Goal: Task Accomplishment & Management: Manage account settings

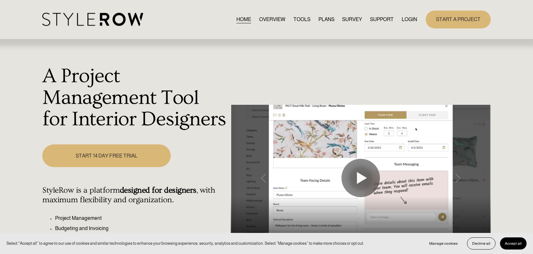
click at [406, 19] on link "LOGIN" at bounding box center [408, 19] width 15 height 9
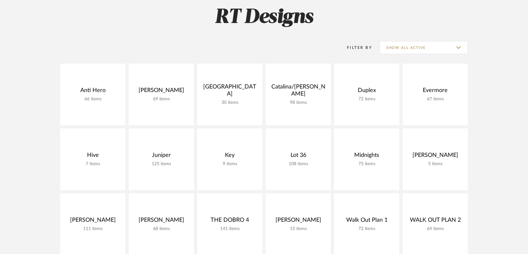
scroll to position [60, 0]
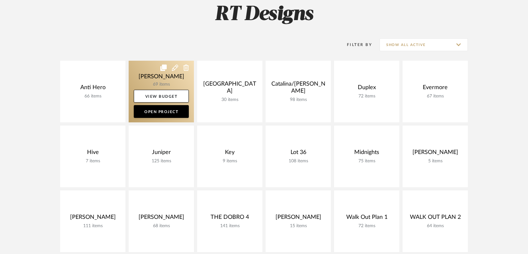
click at [148, 68] on link at bounding box center [161, 92] width 65 height 62
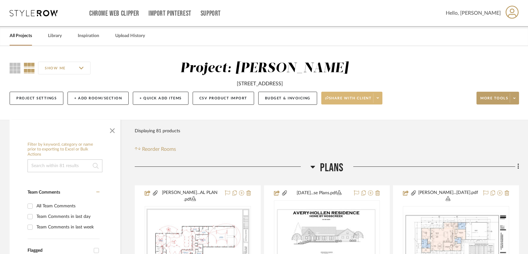
click at [382, 98] on span at bounding box center [377, 98] width 9 height 10
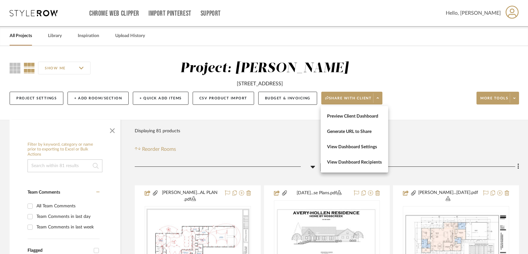
click at [515, 100] on div at bounding box center [264, 127] width 528 height 254
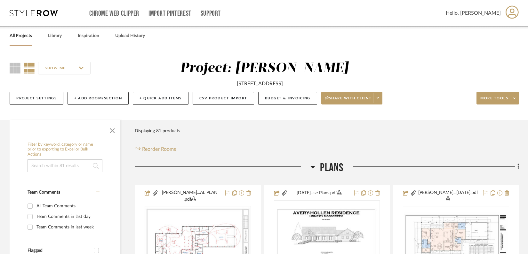
click at [515, 100] on fa-icon at bounding box center [514, 99] width 2 height 4
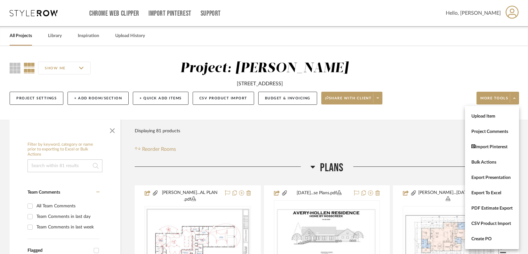
click at [158, 77] on div at bounding box center [264, 127] width 528 height 254
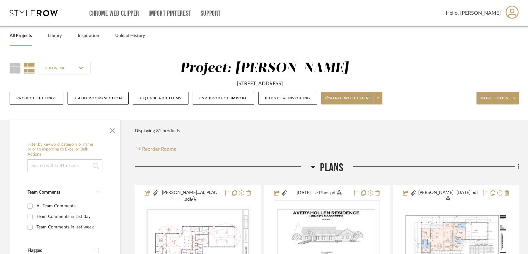
click at [81, 72] on input "SHOW ME" at bounding box center [64, 68] width 52 height 13
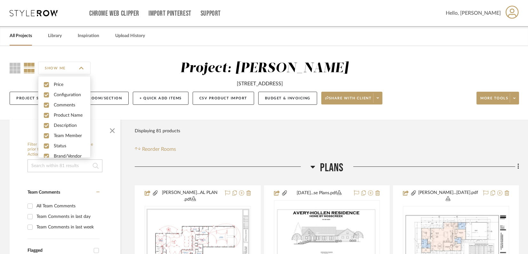
click at [83, 72] on input "SHOW ME" at bounding box center [64, 68] width 52 height 13
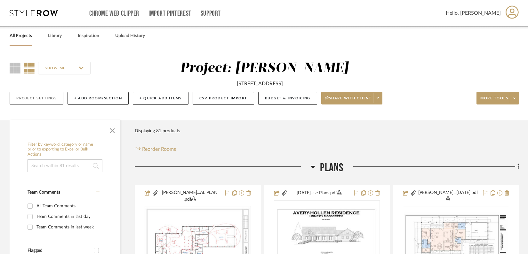
click at [51, 99] on button "Project Settings" at bounding box center [37, 98] width 54 height 13
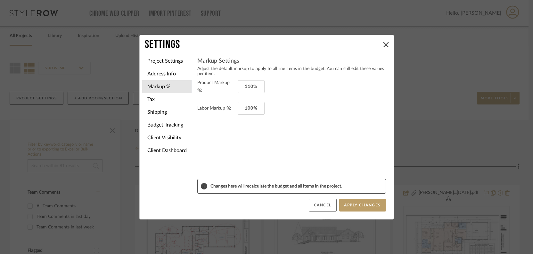
click at [321, 207] on button "Cancel" at bounding box center [323, 205] width 28 height 13
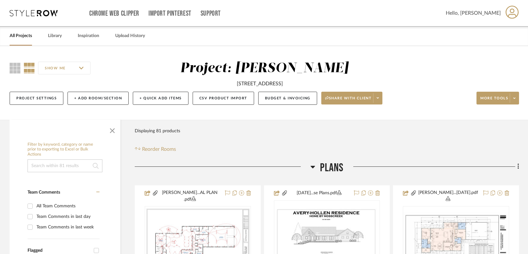
click at [18, 37] on link "All Projects" at bounding box center [21, 36] width 22 height 9
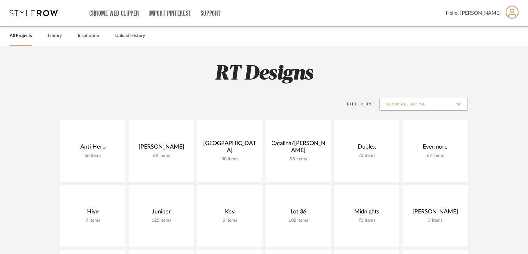
click at [416, 105] on input "Show All Active" at bounding box center [424, 104] width 88 height 13
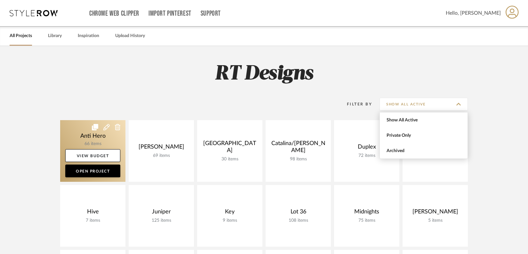
click at [107, 127] on icon at bounding box center [106, 127] width 6 height 6
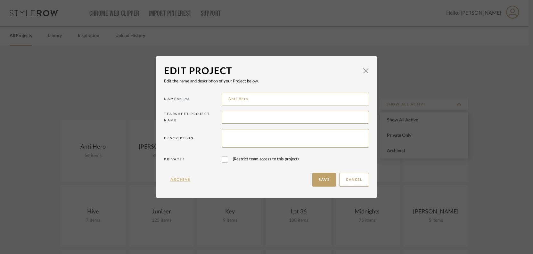
click at [174, 179] on button "Archive" at bounding box center [180, 180] width 33 height 14
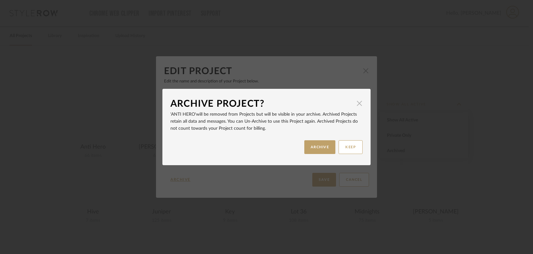
click at [359, 106] on span "button" at bounding box center [359, 103] width 13 height 13
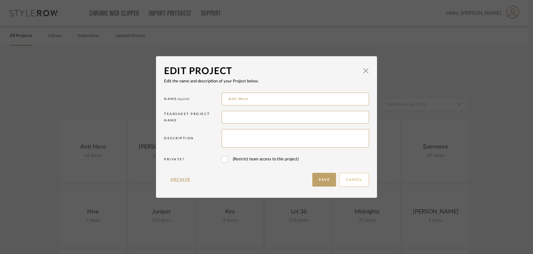
click at [342, 176] on button "Cancel" at bounding box center [354, 180] width 30 height 14
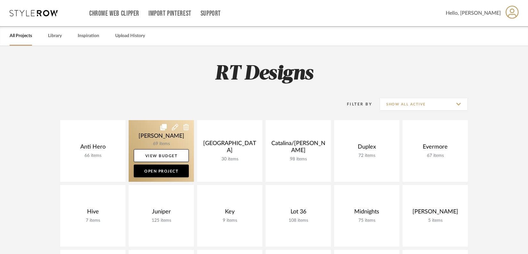
click at [174, 128] on icon at bounding box center [175, 127] width 6 height 6
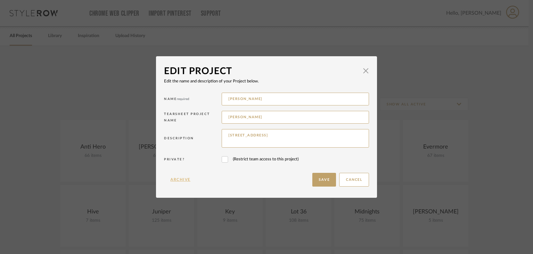
click at [180, 180] on button "Archive" at bounding box center [180, 180] width 33 height 14
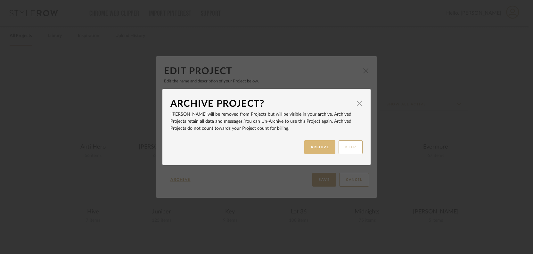
click at [317, 145] on button "ARCHIVE" at bounding box center [319, 147] width 31 height 14
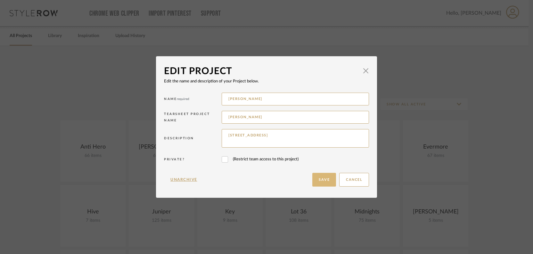
click at [321, 179] on button "Save" at bounding box center [324, 180] width 24 height 14
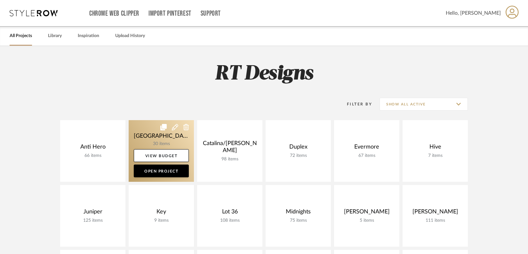
click at [173, 126] on icon at bounding box center [175, 127] width 6 height 6
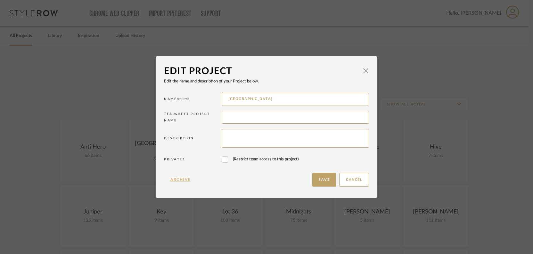
click at [179, 181] on button "Archive" at bounding box center [180, 180] width 33 height 14
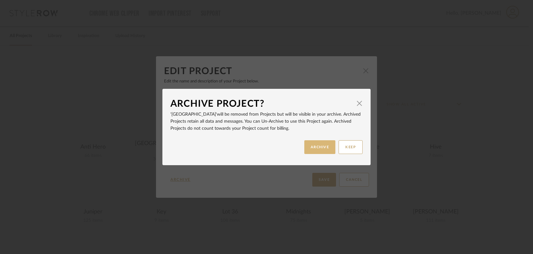
click at [323, 148] on button "ARCHIVE" at bounding box center [319, 147] width 31 height 14
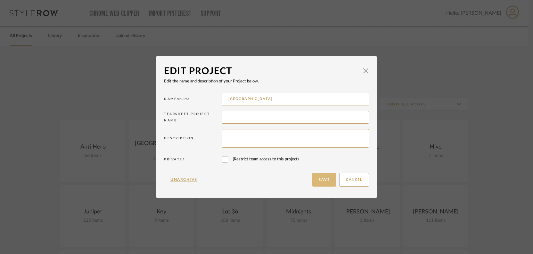
click at [320, 181] on button "Save" at bounding box center [324, 180] width 24 height 14
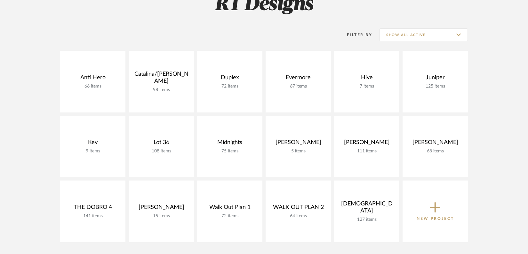
scroll to position [74, 0]
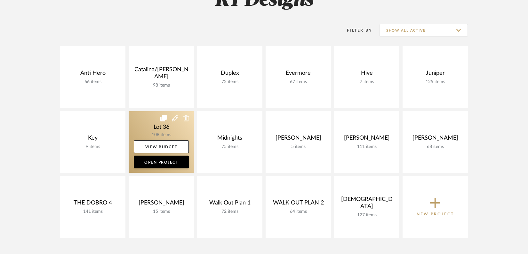
click at [166, 128] on link at bounding box center [161, 142] width 65 height 62
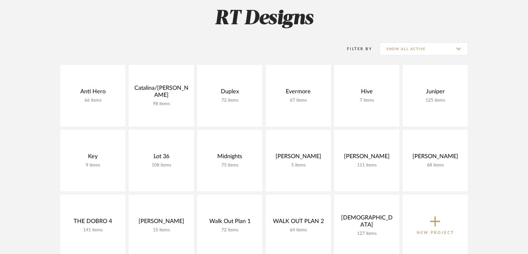
scroll to position [74, 0]
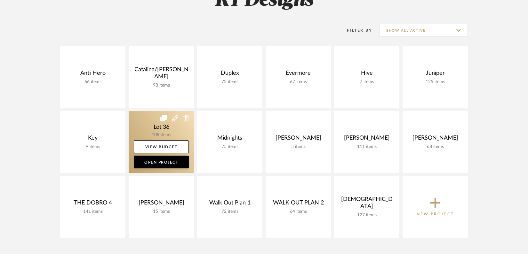
click at [174, 118] on icon at bounding box center [175, 118] width 6 height 6
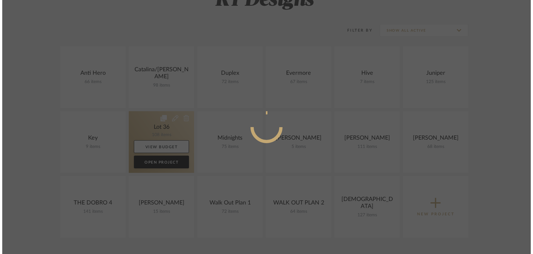
scroll to position [0, 0]
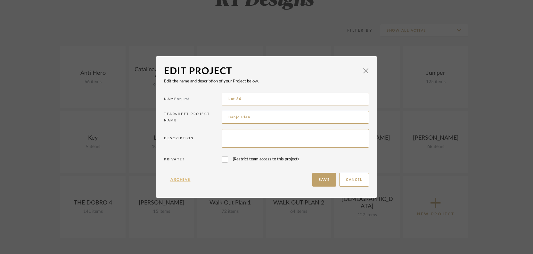
click at [177, 179] on button "Archive" at bounding box center [180, 180] width 33 height 14
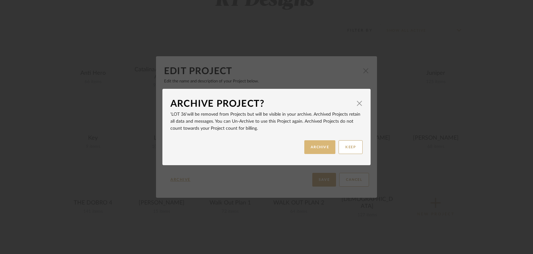
click at [315, 146] on button "ARCHIVE" at bounding box center [319, 147] width 31 height 14
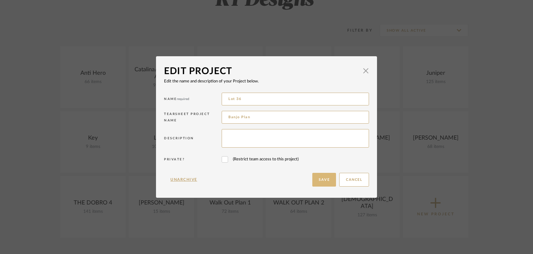
click at [331, 180] on button "Save" at bounding box center [324, 180] width 24 height 14
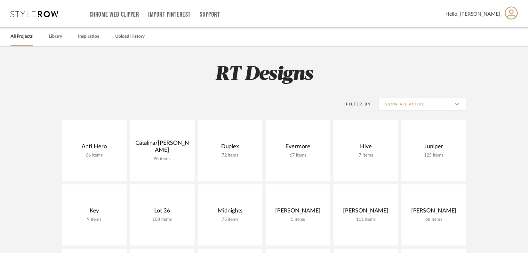
scroll to position [74, 0]
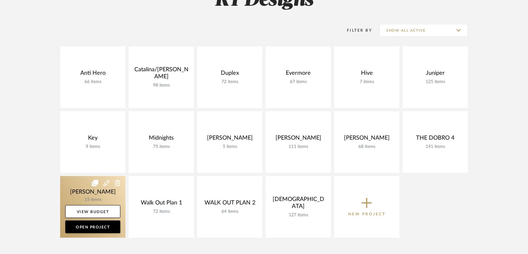
click at [107, 183] on icon at bounding box center [106, 183] width 6 height 6
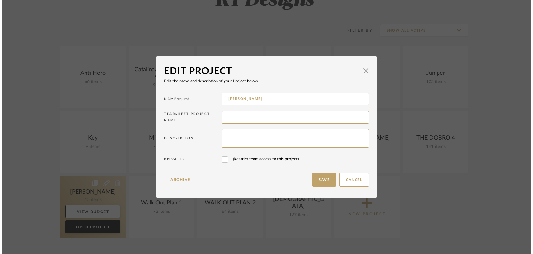
scroll to position [0, 0]
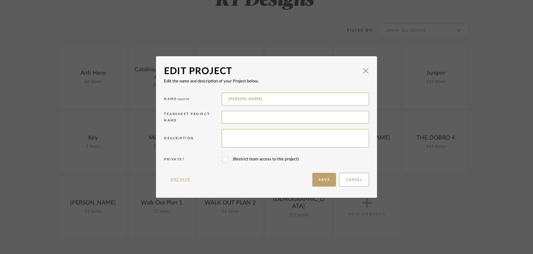
click at [176, 180] on button "Archive" at bounding box center [180, 180] width 33 height 14
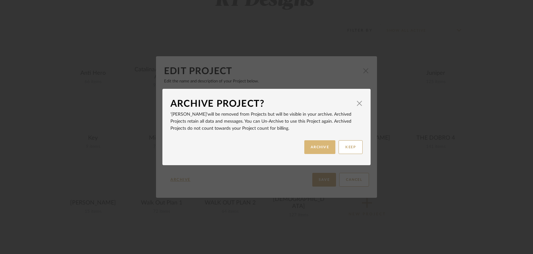
click at [320, 147] on button "ARCHIVE" at bounding box center [319, 147] width 31 height 14
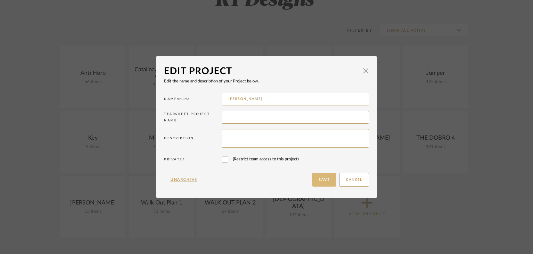
click at [323, 182] on button "Save" at bounding box center [324, 180] width 24 height 14
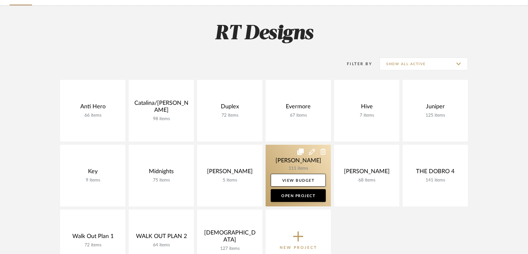
scroll to position [41, 0]
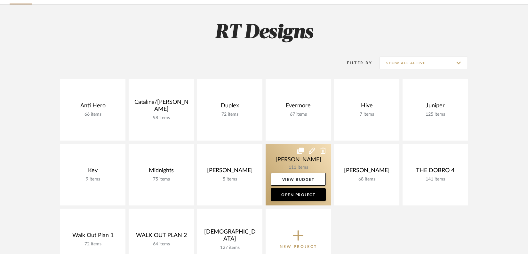
click at [289, 164] on link at bounding box center [298, 175] width 65 height 62
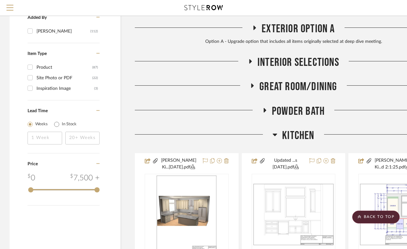
scroll to position [748, 0]
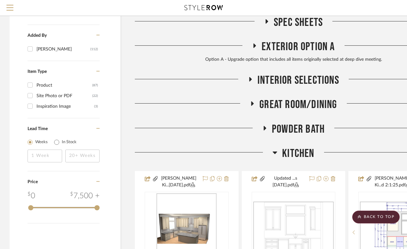
click at [252, 82] on icon at bounding box center [250, 79] width 8 height 5
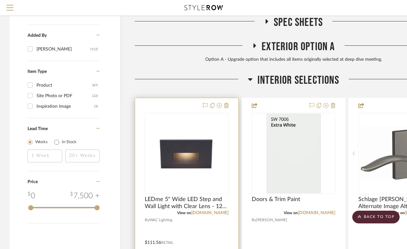
click at [179, 111] on div at bounding box center [186, 238] width 103 height 280
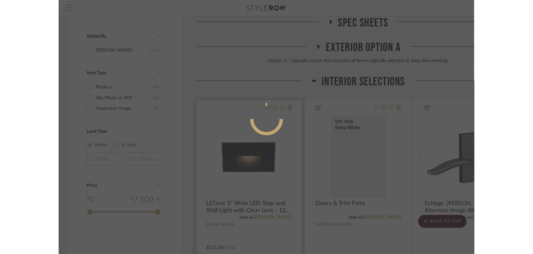
scroll to position [0, 0]
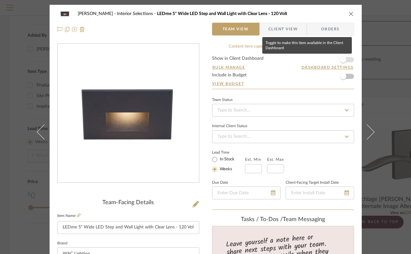
click at [348, 55] on span "button" at bounding box center [343, 60] width 14 height 14
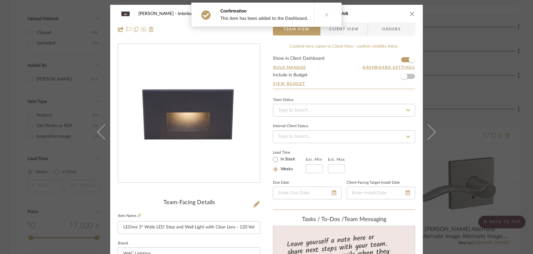
click at [409, 13] on icon "close" at bounding box center [411, 13] width 5 height 5
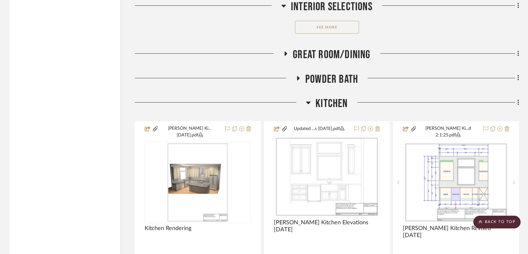
scroll to position [1718, 0]
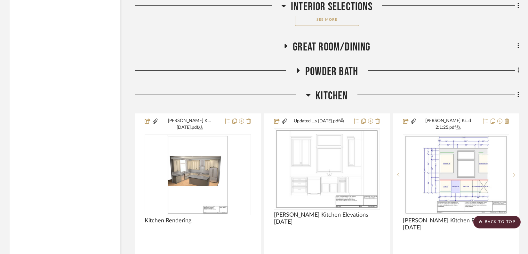
click at [288, 44] on icon at bounding box center [286, 46] width 8 height 5
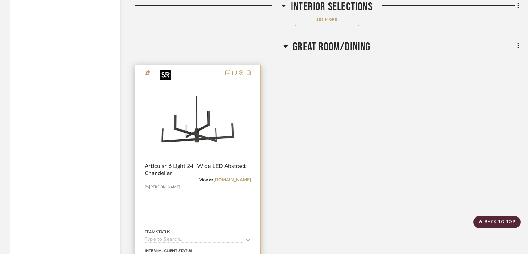
click at [191, 81] on img "0" at bounding box center [198, 121] width 80 height 80
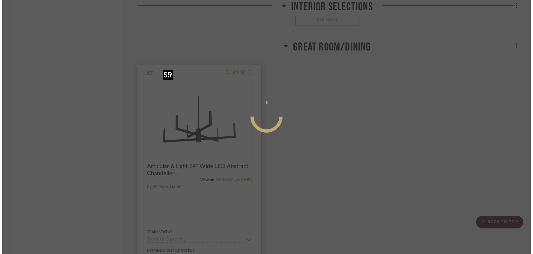
scroll to position [0, 0]
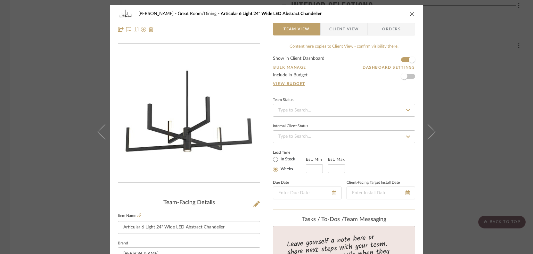
click at [409, 12] on icon "close" at bounding box center [411, 13] width 5 height 5
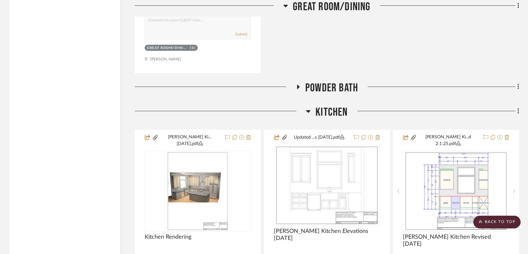
scroll to position [1993, 0]
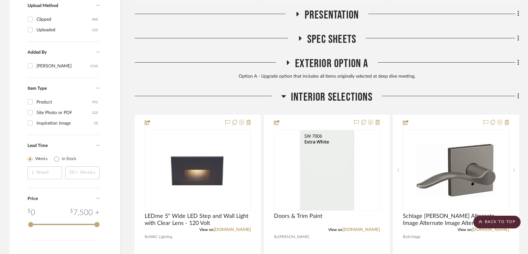
scroll to position [817, 0]
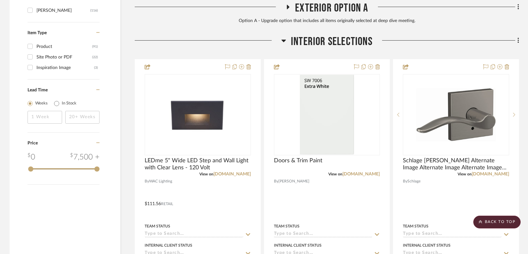
click at [282, 40] on icon at bounding box center [284, 41] width 4 height 3
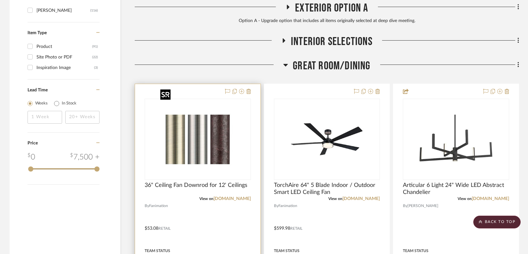
click at [201, 132] on img "0" at bounding box center [198, 140] width 80 height 80
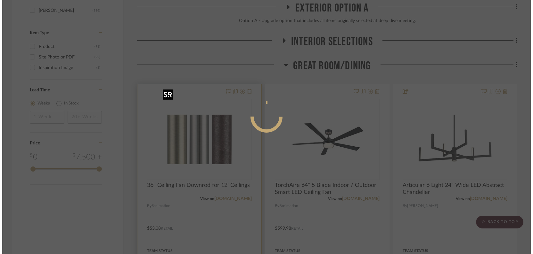
scroll to position [0, 0]
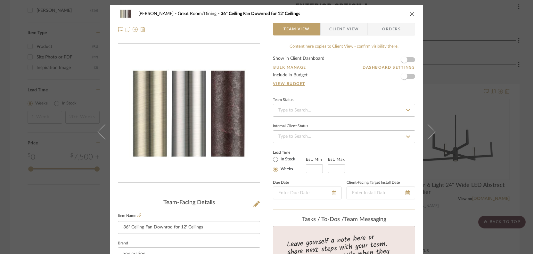
click at [409, 60] on form "Show in Client Dashboard Bulk Manage Dashboard Settings Include in Budget View …" at bounding box center [344, 72] width 142 height 33
click at [410, 60] on form "Show in Client Dashboard Bulk Manage Dashboard Settings Include in Budget View …" at bounding box center [344, 72] width 142 height 33
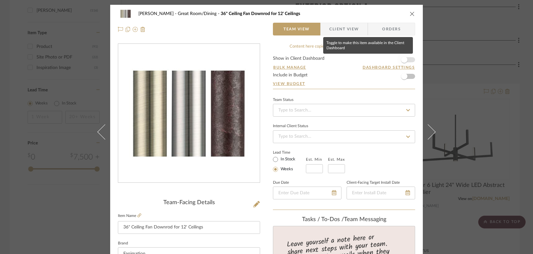
click at [404, 59] on span "button" at bounding box center [404, 60] width 6 height 6
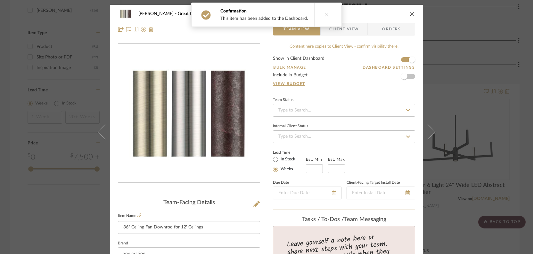
click at [456, 75] on div "Rosen Great Room/Dining 36" Ceiling Fan Downrod for 12' Ceilings Team View Clie…" at bounding box center [266, 127] width 533 height 254
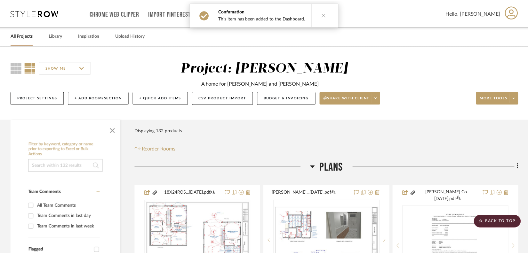
scroll to position [817, 0]
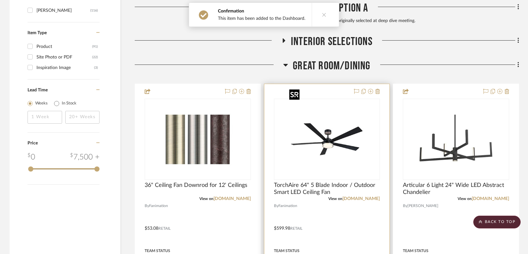
click at [0, 0] on img at bounding box center [0, 0] width 0 height 0
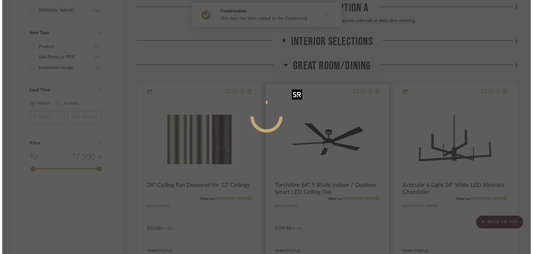
scroll to position [0, 0]
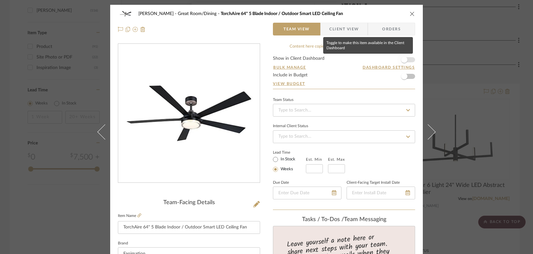
click at [408, 60] on span "button" at bounding box center [404, 60] width 14 height 14
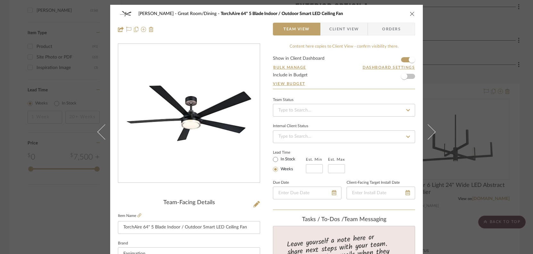
click at [467, 75] on div "Rosen Great Room/Dining TorchAire 64" 5 Blade Indoor / Outdoor Smart LED Ceilin…" at bounding box center [266, 127] width 533 height 254
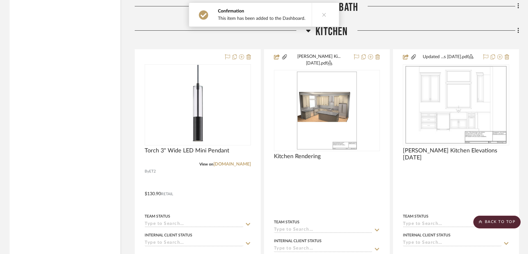
scroll to position [1164, 0]
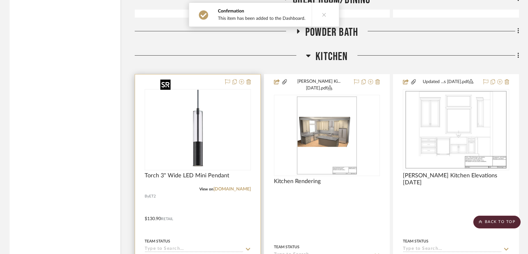
click at [207, 119] on img "0" at bounding box center [198, 130] width 80 height 80
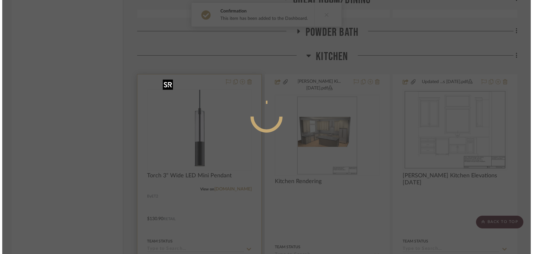
scroll to position [0, 0]
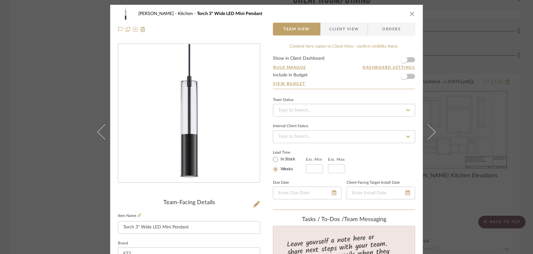
click at [410, 58] on form "Show in Client Dashboard Bulk Manage Dashboard Settings Include in Budget View …" at bounding box center [344, 72] width 142 height 33
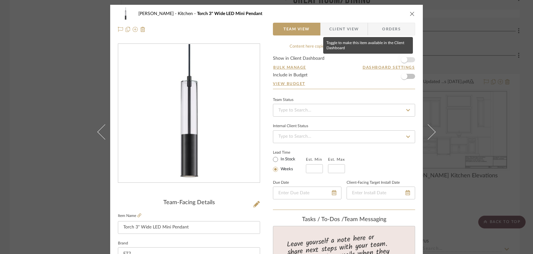
click at [407, 59] on span "button" at bounding box center [404, 60] width 14 height 14
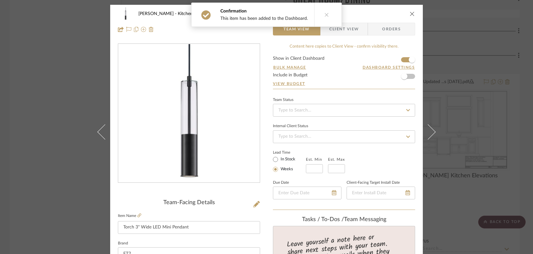
click at [445, 56] on div "Rosen Kitchen Torch 3" Wide LED Mini Pendant Team View Client View Orders Team-…" at bounding box center [266, 127] width 533 height 254
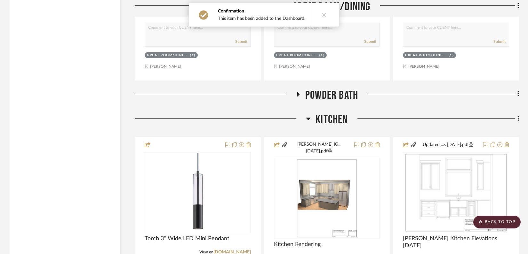
scroll to position [1059, 0]
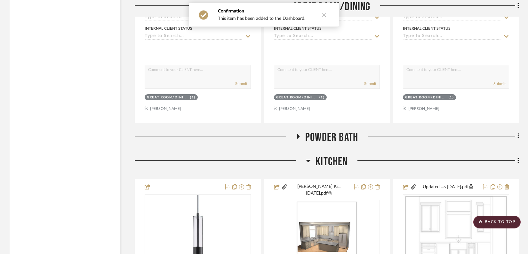
click at [299, 134] on icon at bounding box center [298, 136] width 8 height 5
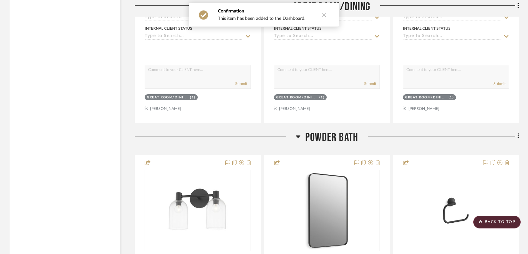
click at [299, 133] on icon at bounding box center [298, 137] width 5 height 8
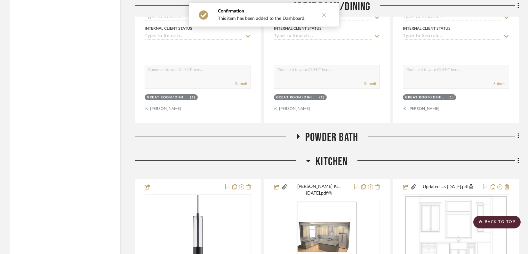
click at [312, 155] on h3 "Kitchen" at bounding box center [327, 162] width 42 height 14
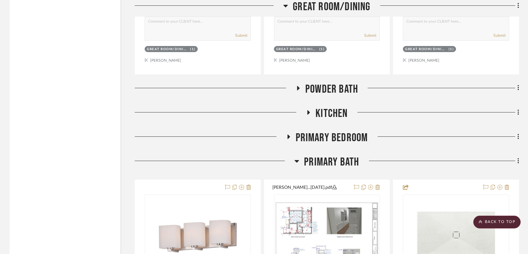
scroll to position [1124, 0]
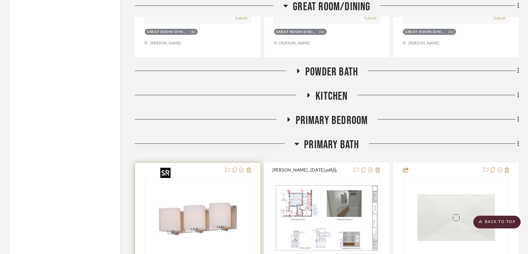
click at [0, 0] on img at bounding box center [0, 0] width 0 height 0
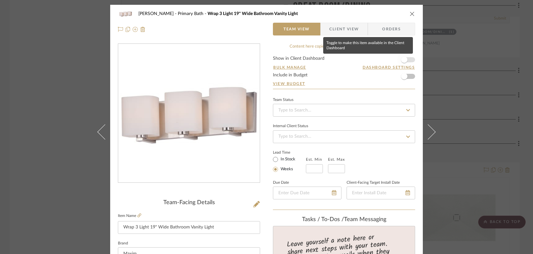
click at [408, 60] on span "button" at bounding box center [404, 60] width 14 height 14
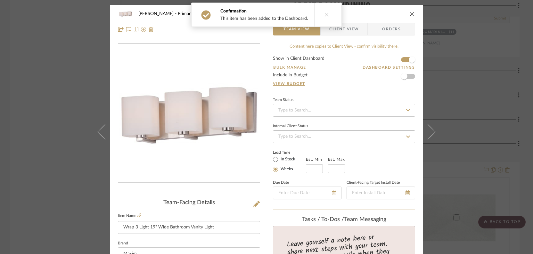
click at [442, 98] on div "Rosen Primary Bath Wrap 3 Light 19" Wide Bathroom Vanity Light Team View Client…" at bounding box center [266, 127] width 533 height 254
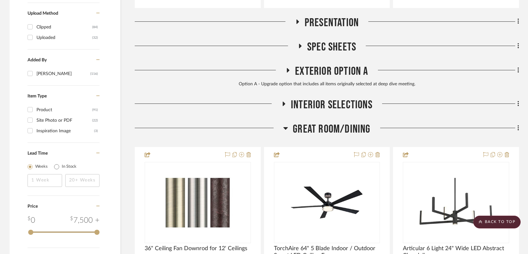
scroll to position [712, 0]
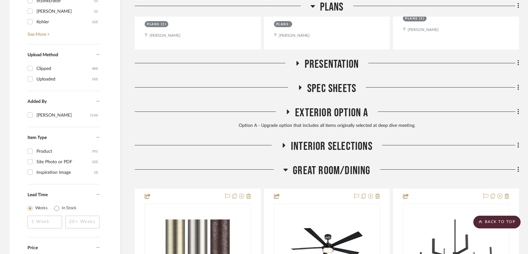
click at [284, 166] on icon at bounding box center [285, 170] width 5 height 8
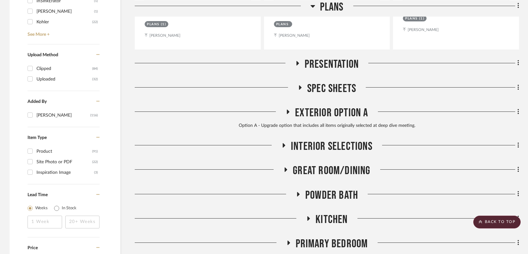
click at [283, 143] on icon at bounding box center [284, 145] width 8 height 5
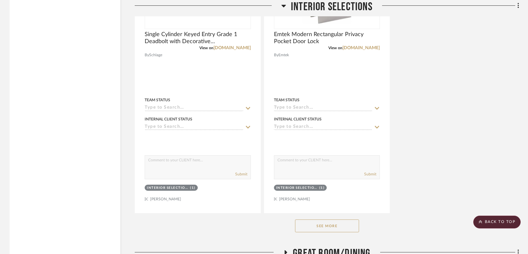
scroll to position [1544, 0]
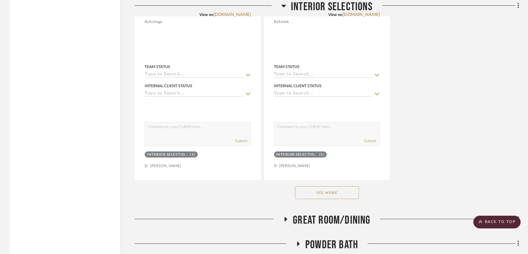
click at [316, 187] on button "See More" at bounding box center [327, 193] width 64 height 13
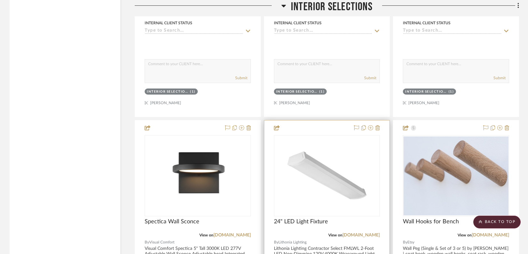
scroll to position [1613, 0]
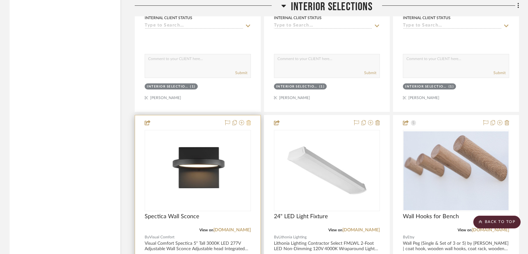
click at [249, 120] on icon at bounding box center [248, 122] width 4 height 5
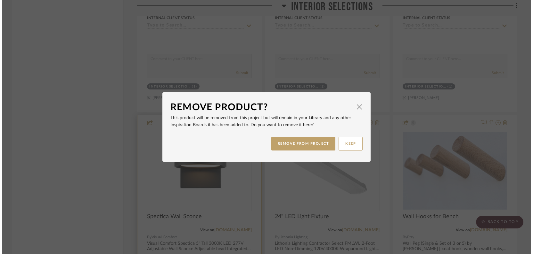
scroll to position [0, 0]
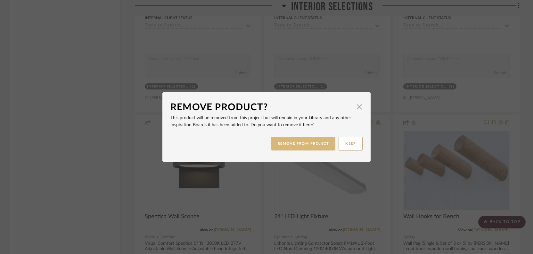
click at [299, 143] on button "REMOVE FROM PROJECT" at bounding box center [303, 144] width 64 height 14
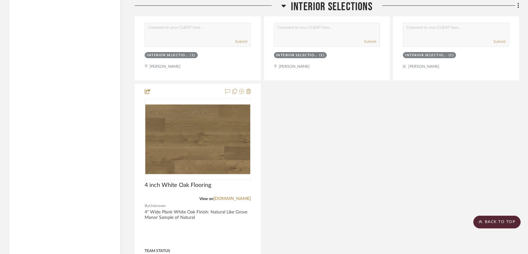
scroll to position [2500, 0]
